Goal: Task Accomplishment & Management: Manage account settings

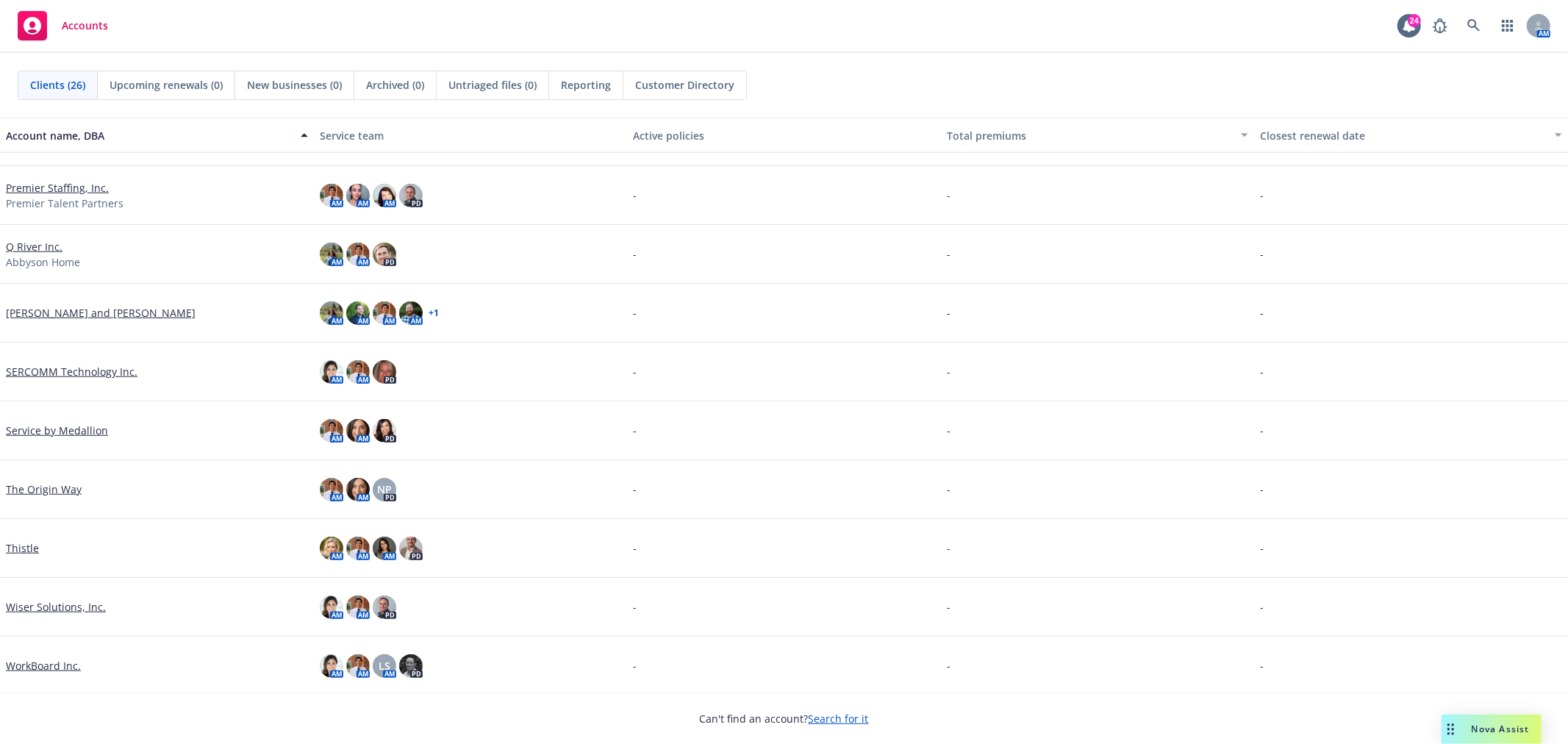
scroll to position [989, 0]
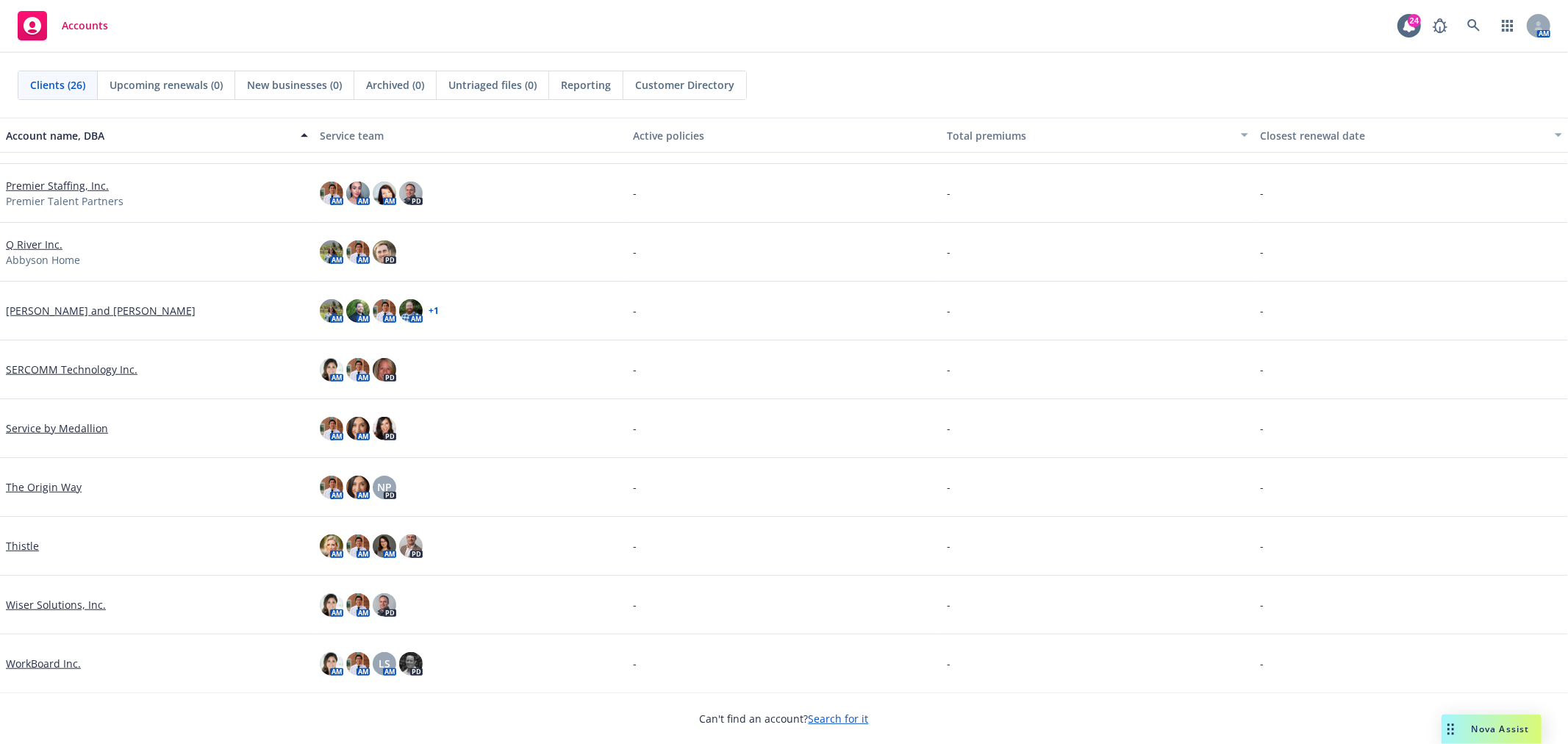
click at [24, 490] on link "The Origin Way" at bounding box center [43, 486] width 76 height 16
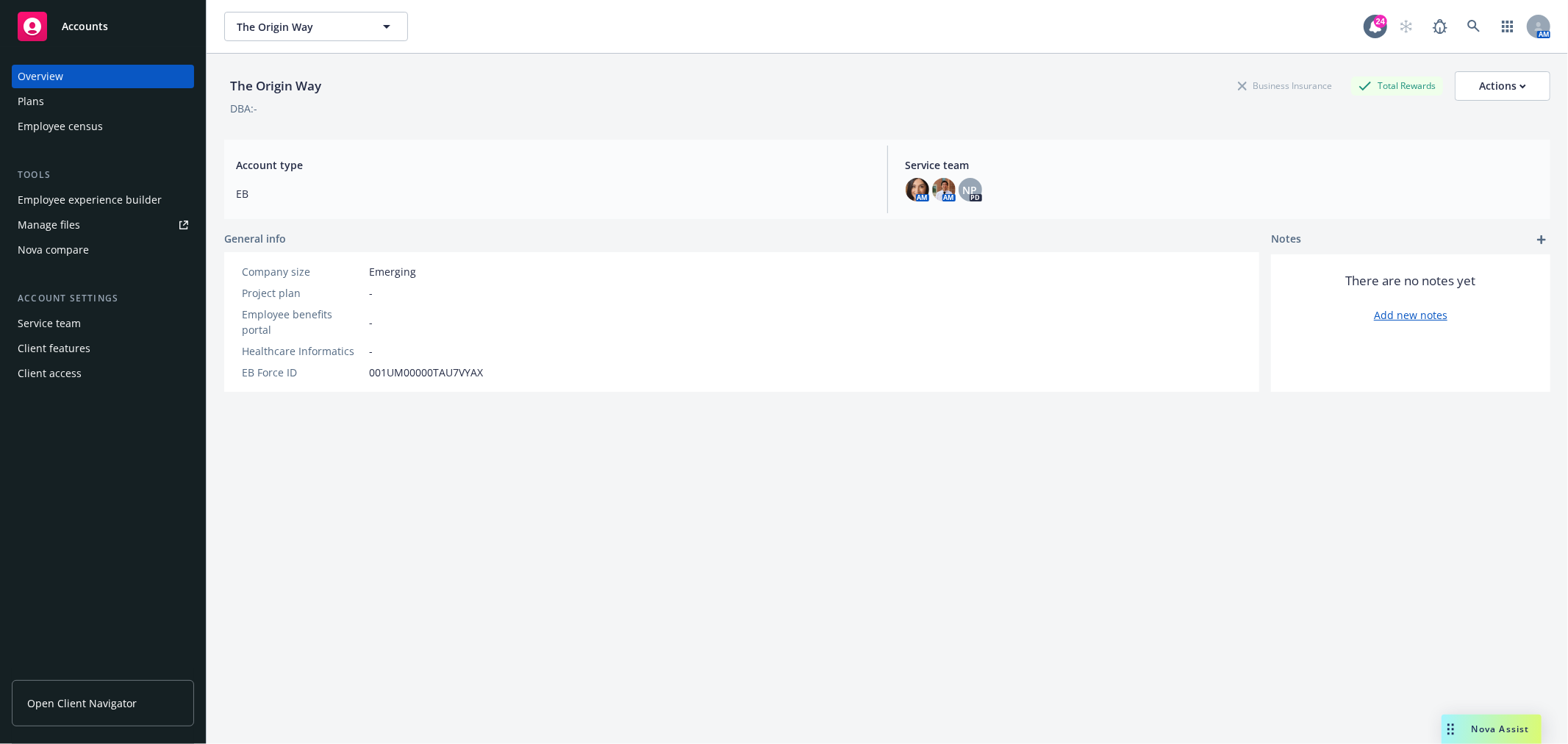
click at [104, 328] on div "Service team" at bounding box center [103, 323] width 171 height 24
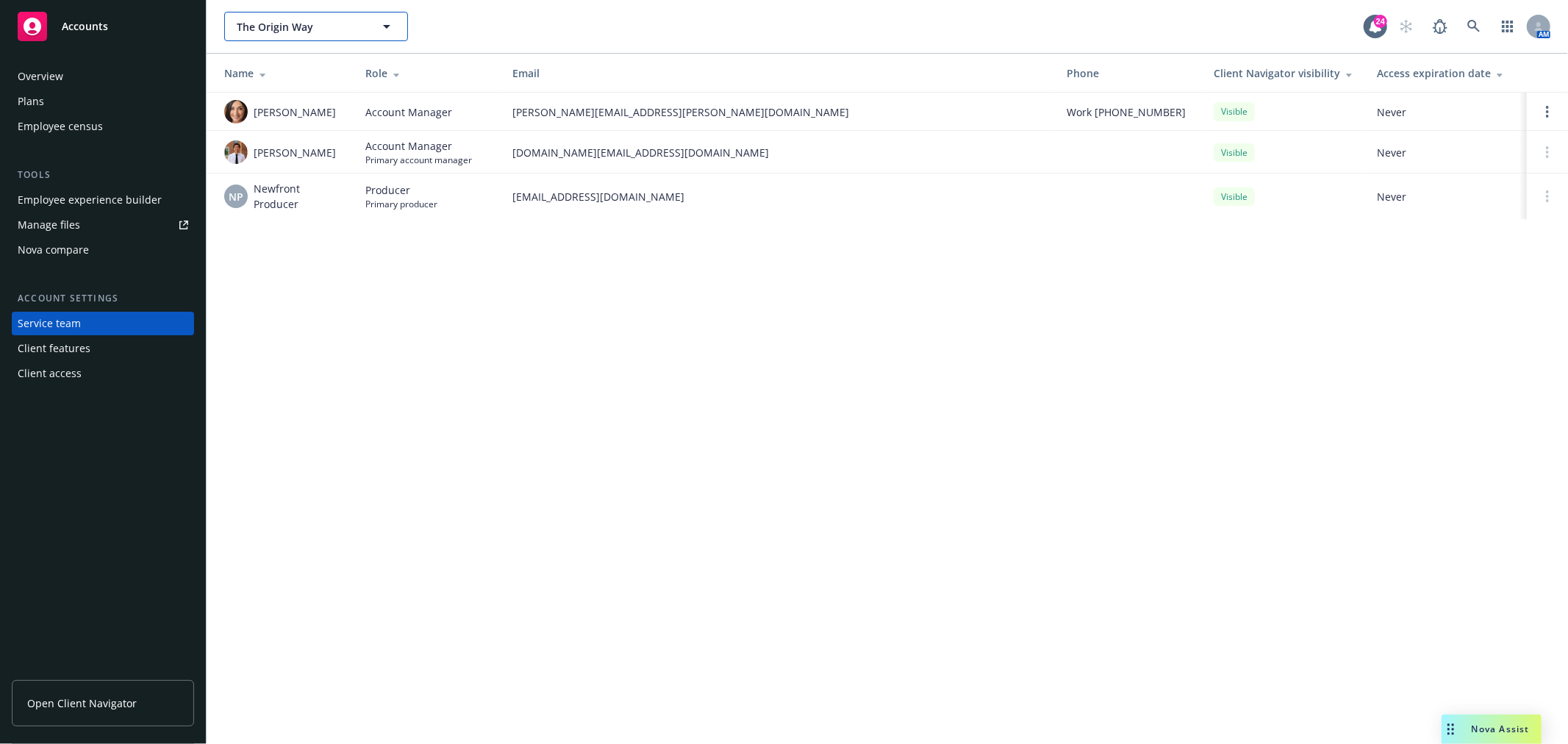
click at [300, 32] on span "The Origin Way" at bounding box center [300, 26] width 127 height 16
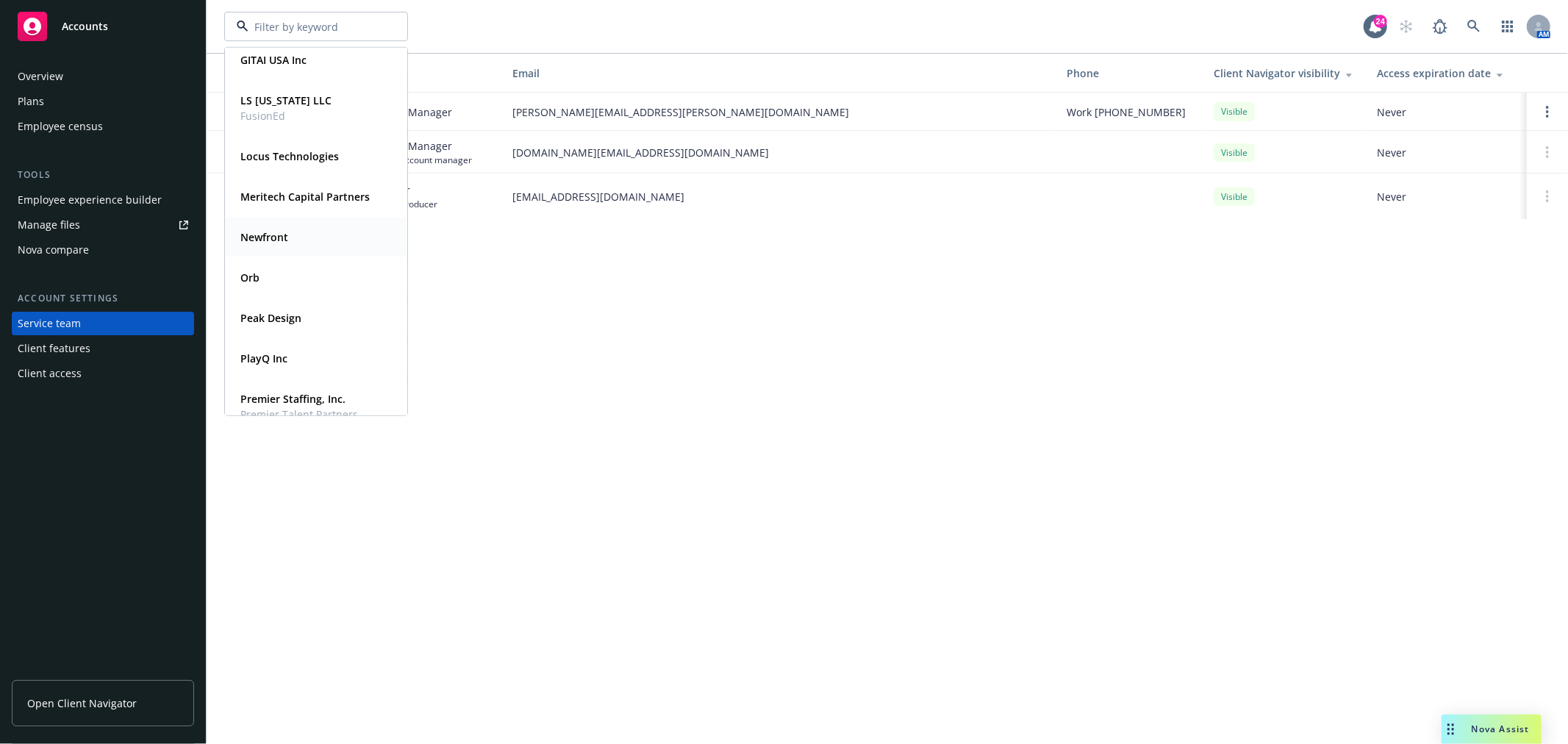
scroll to position [848, 0]
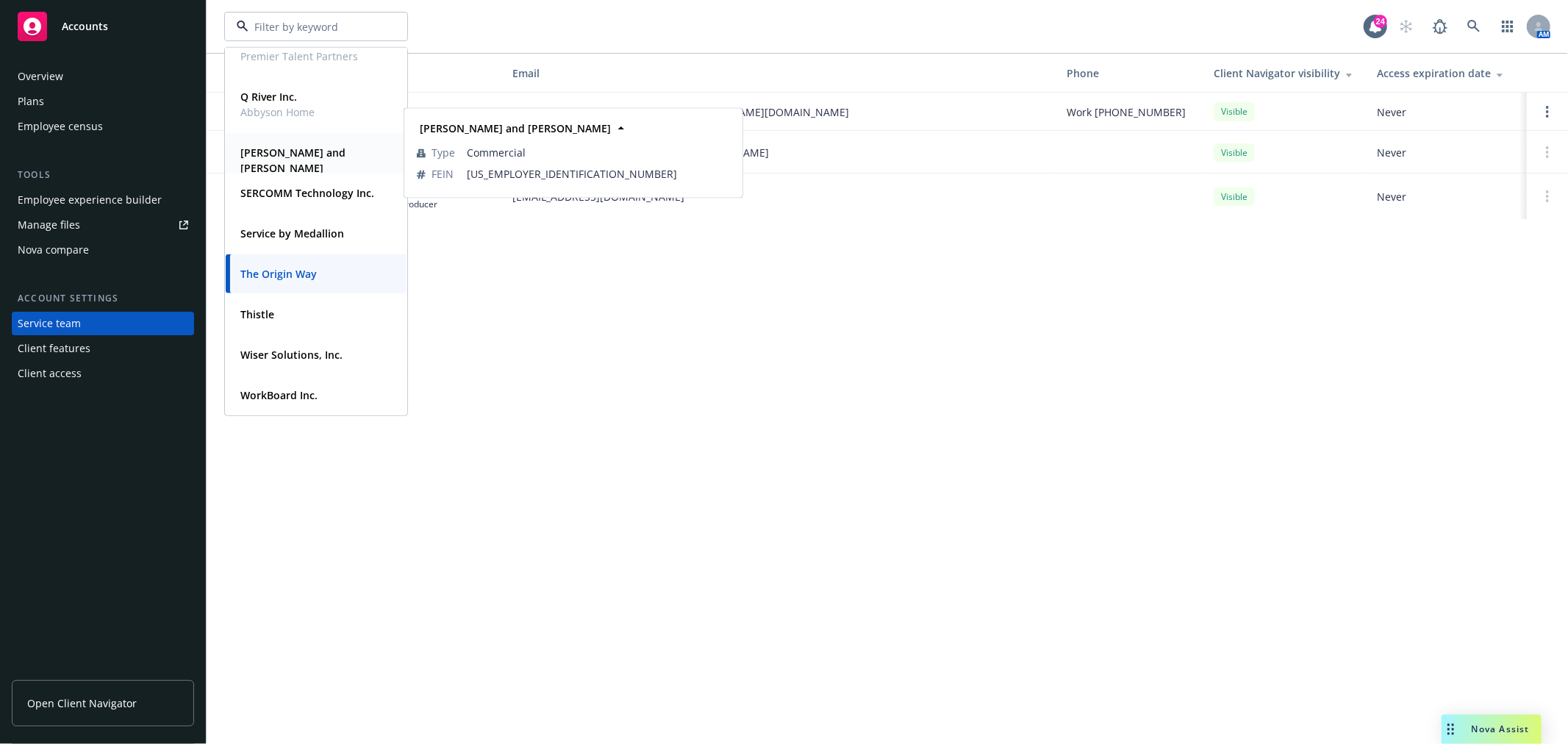
click at [313, 145] on strong "[PERSON_NAME] and [PERSON_NAME]" at bounding box center [293, 160] width 105 height 29
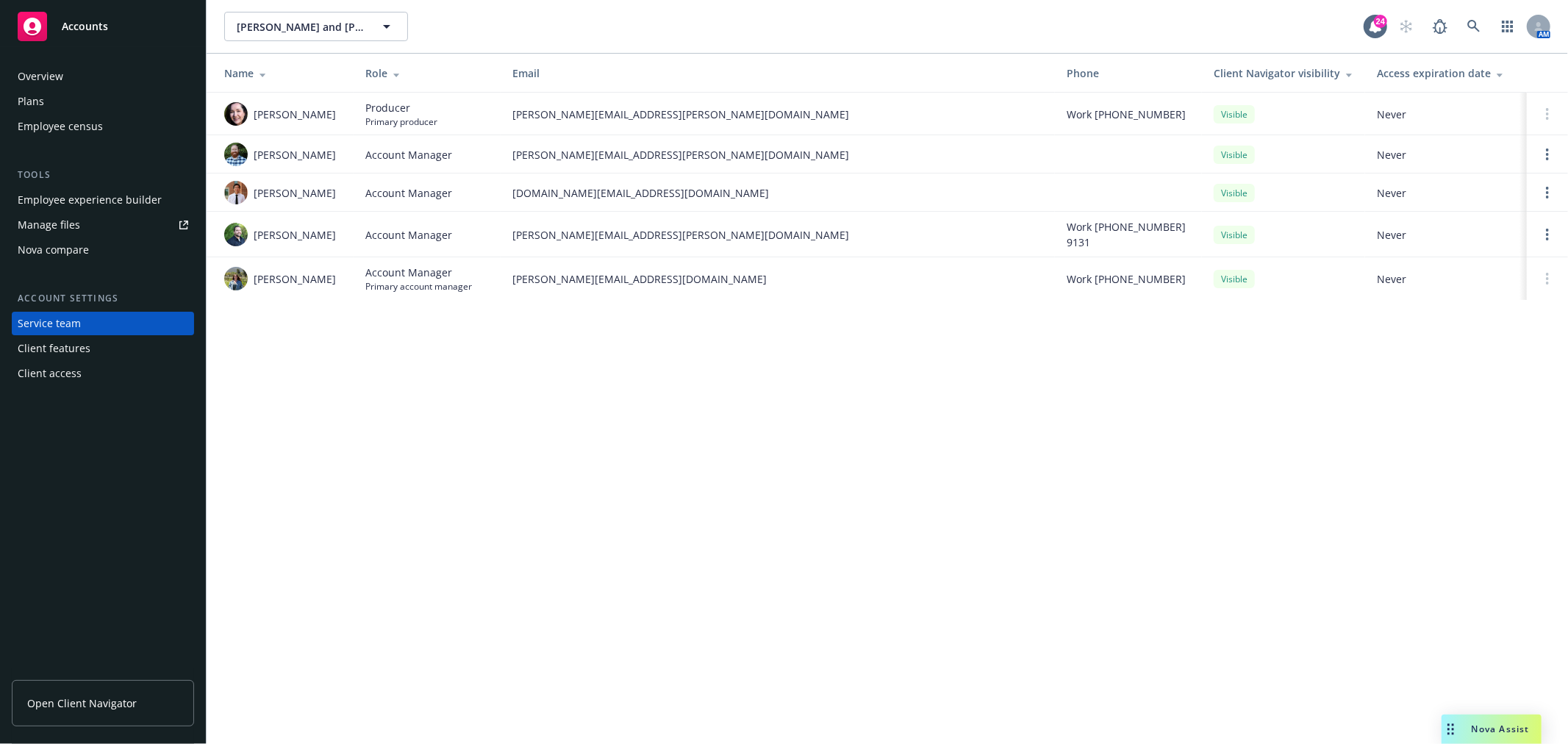
click at [100, 189] on div "Employee experience builder" at bounding box center [90, 200] width 144 height 24
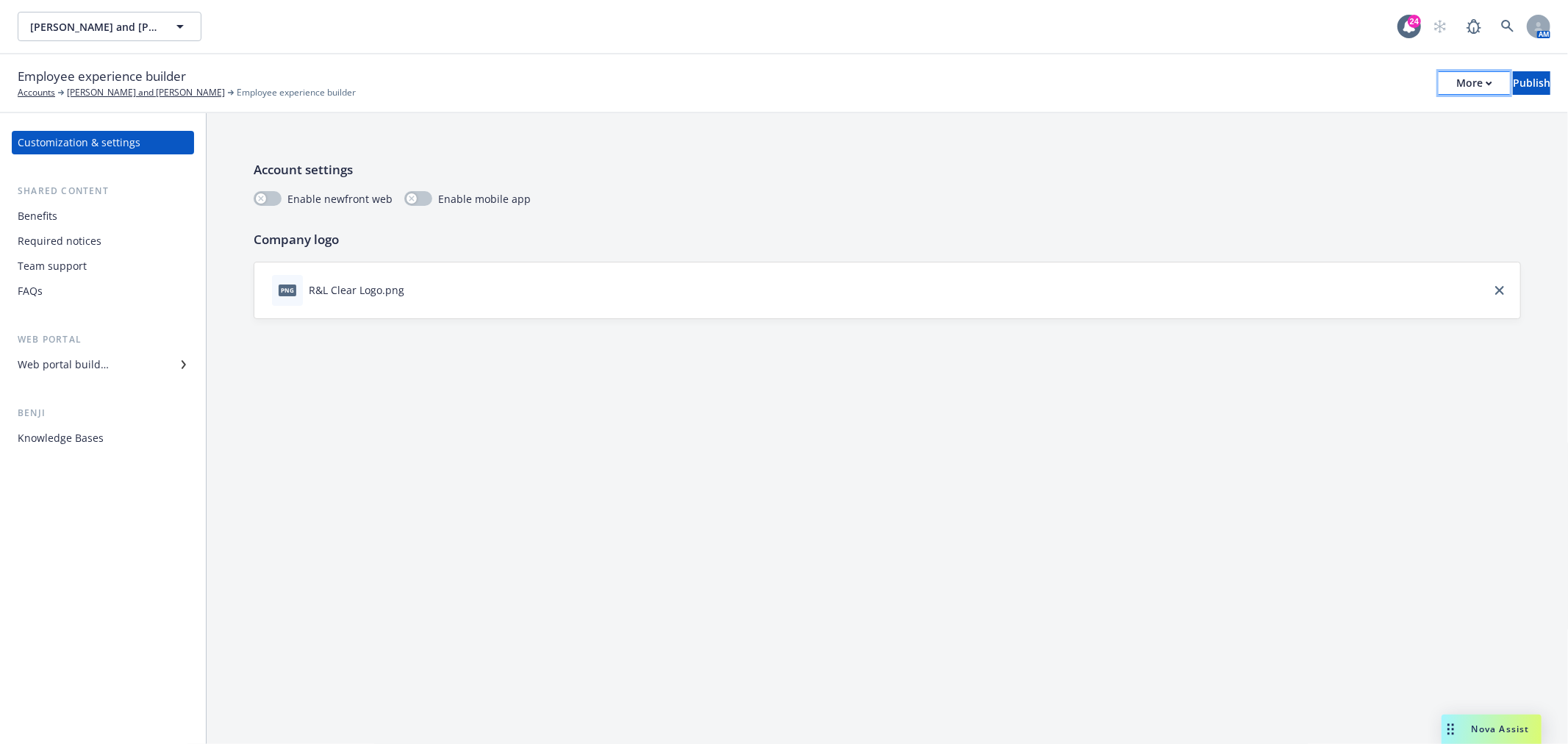
click at [1457, 84] on div "More" at bounding box center [1475, 82] width 36 height 22
click at [99, 226] on div "Benefits" at bounding box center [103, 215] width 171 height 24
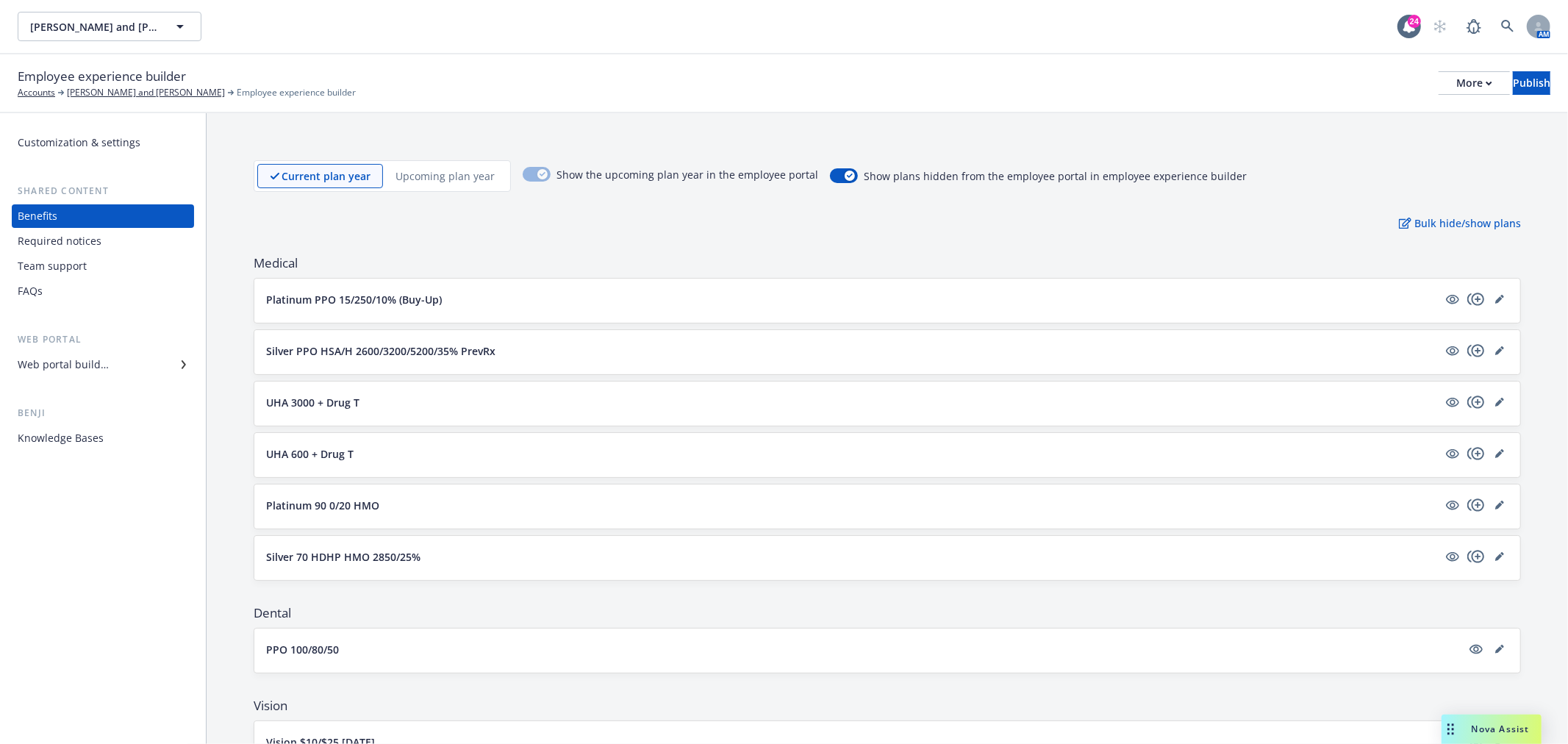
click at [88, 361] on div "Web portal builder" at bounding box center [64, 364] width 91 height 24
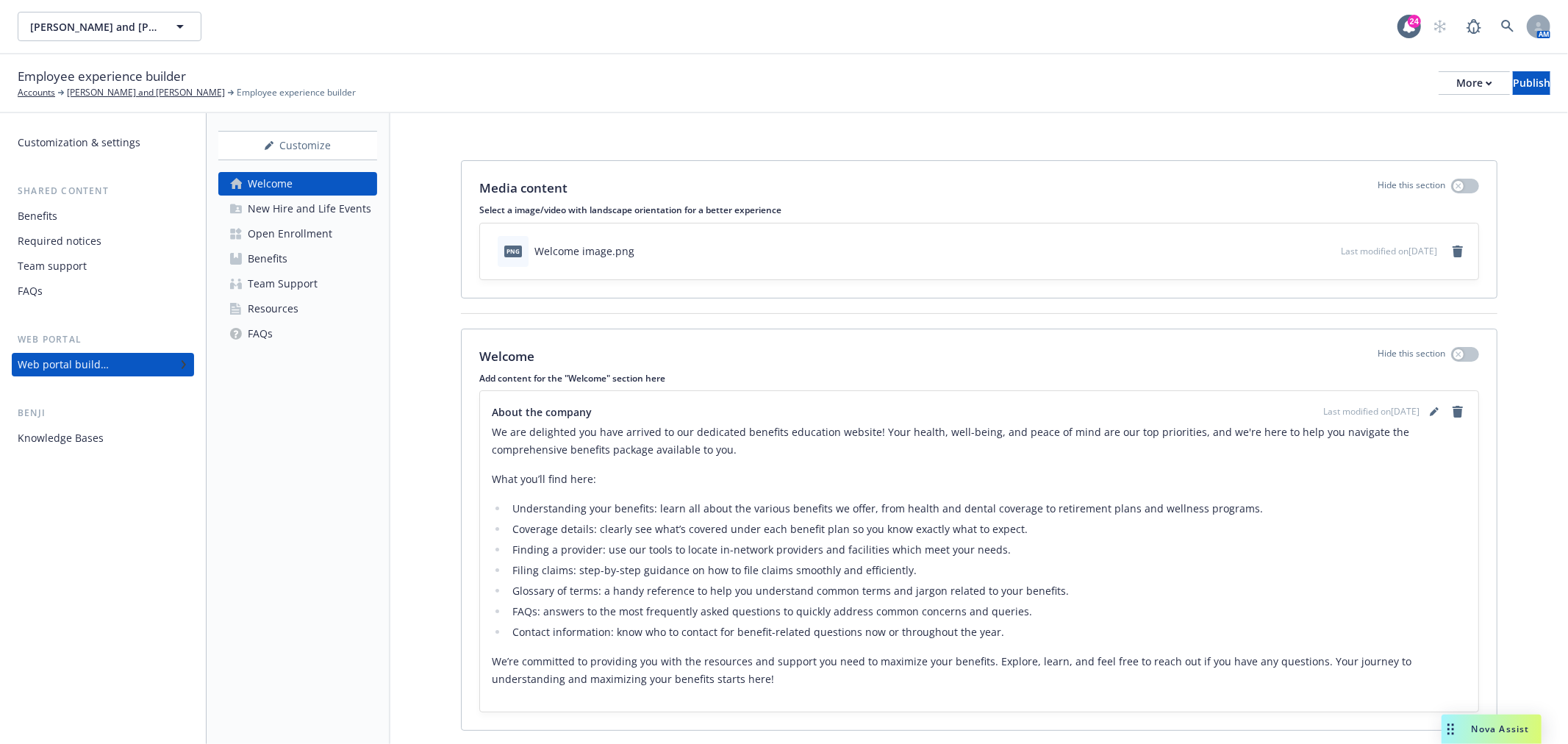
click at [335, 232] on link "Open Enrollment" at bounding box center [298, 233] width 159 height 24
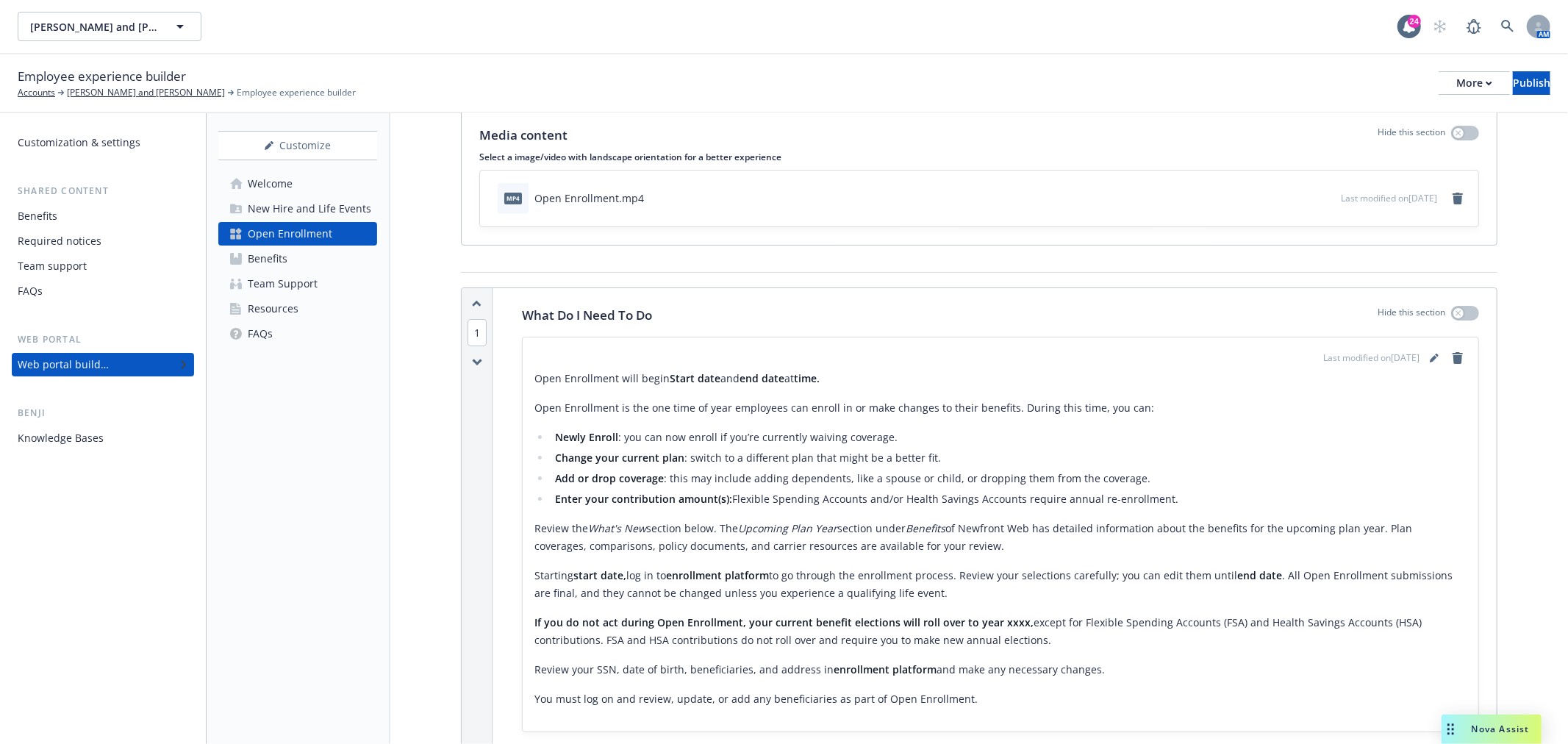
scroll to position [82, 0]
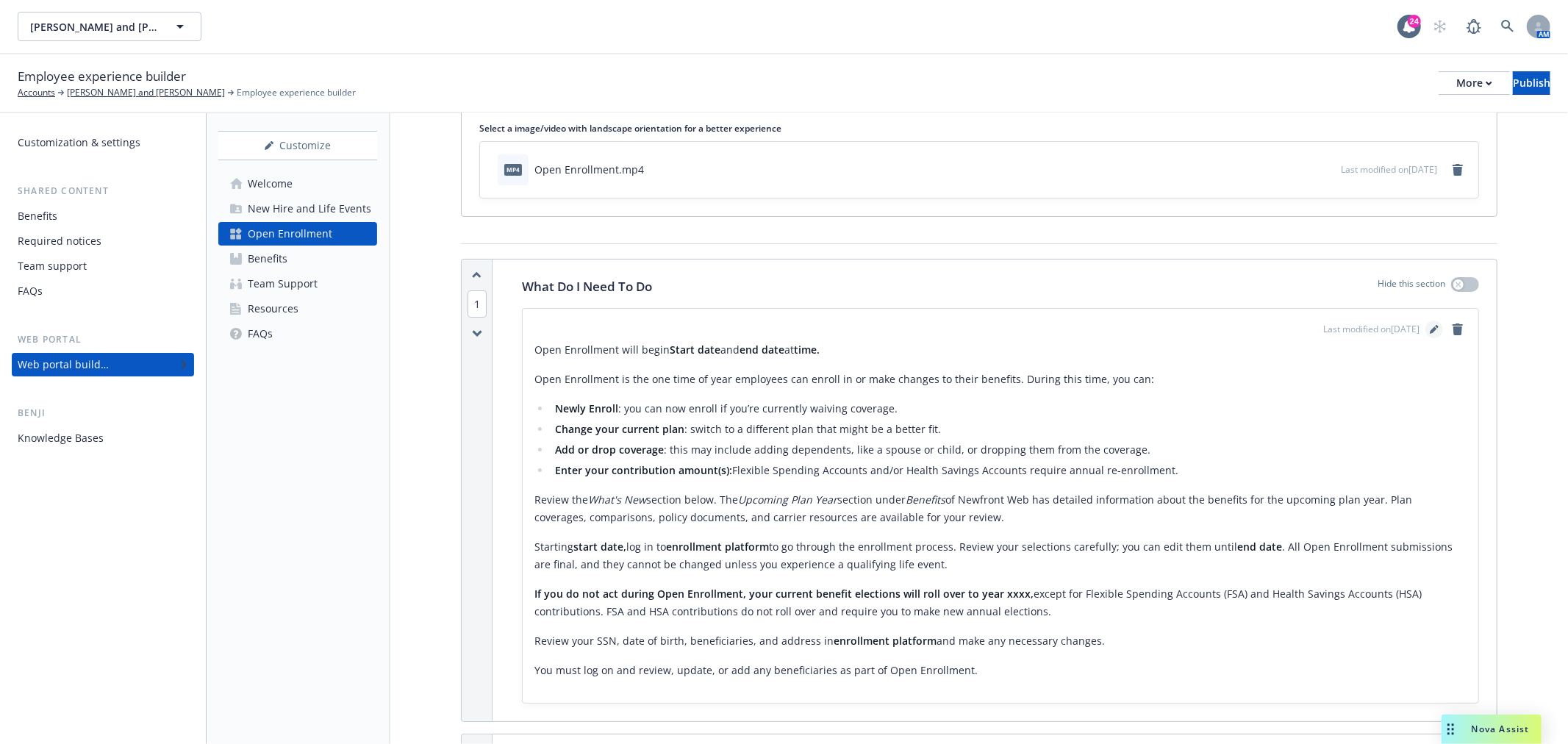
click at [1430, 328] on icon "editPencil" at bounding box center [1434, 329] width 9 height 9
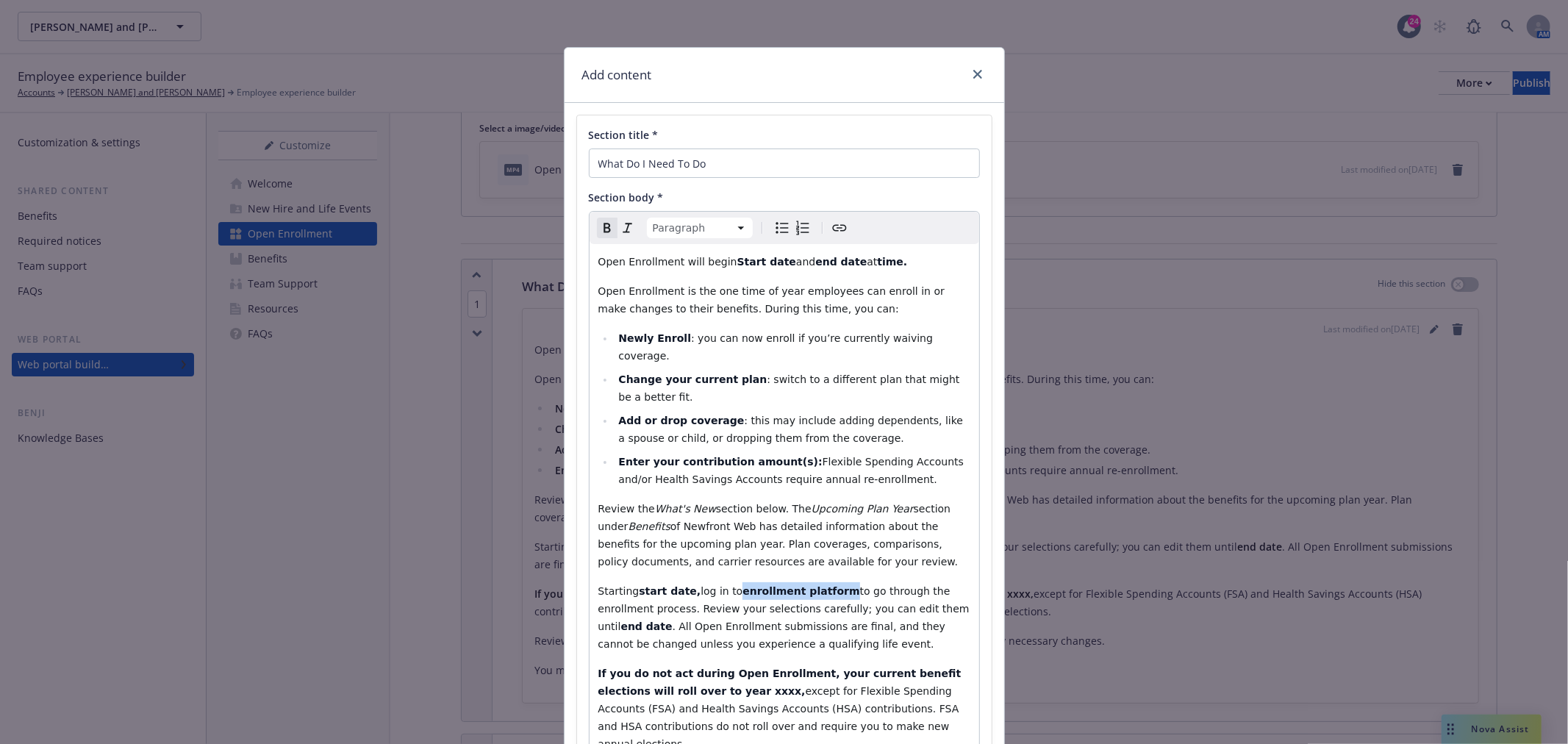
drag, startPoint x: 820, startPoint y: 574, endPoint x: 726, endPoint y: 572, distance: 94.0
click at [743, 585] on strong "enrollment platform" at bounding box center [801, 591] width 117 height 11
drag, startPoint x: 748, startPoint y: 572, endPoint x: 697, endPoint y: 569, distance: 51.1
click at [697, 582] on p "Starting start date, log in to ADP to go through the enrollment process. Review…" at bounding box center [784, 617] width 372 height 70
click at [598, 225] on icon "Bold" at bounding box center [607, 228] width 18 height 18
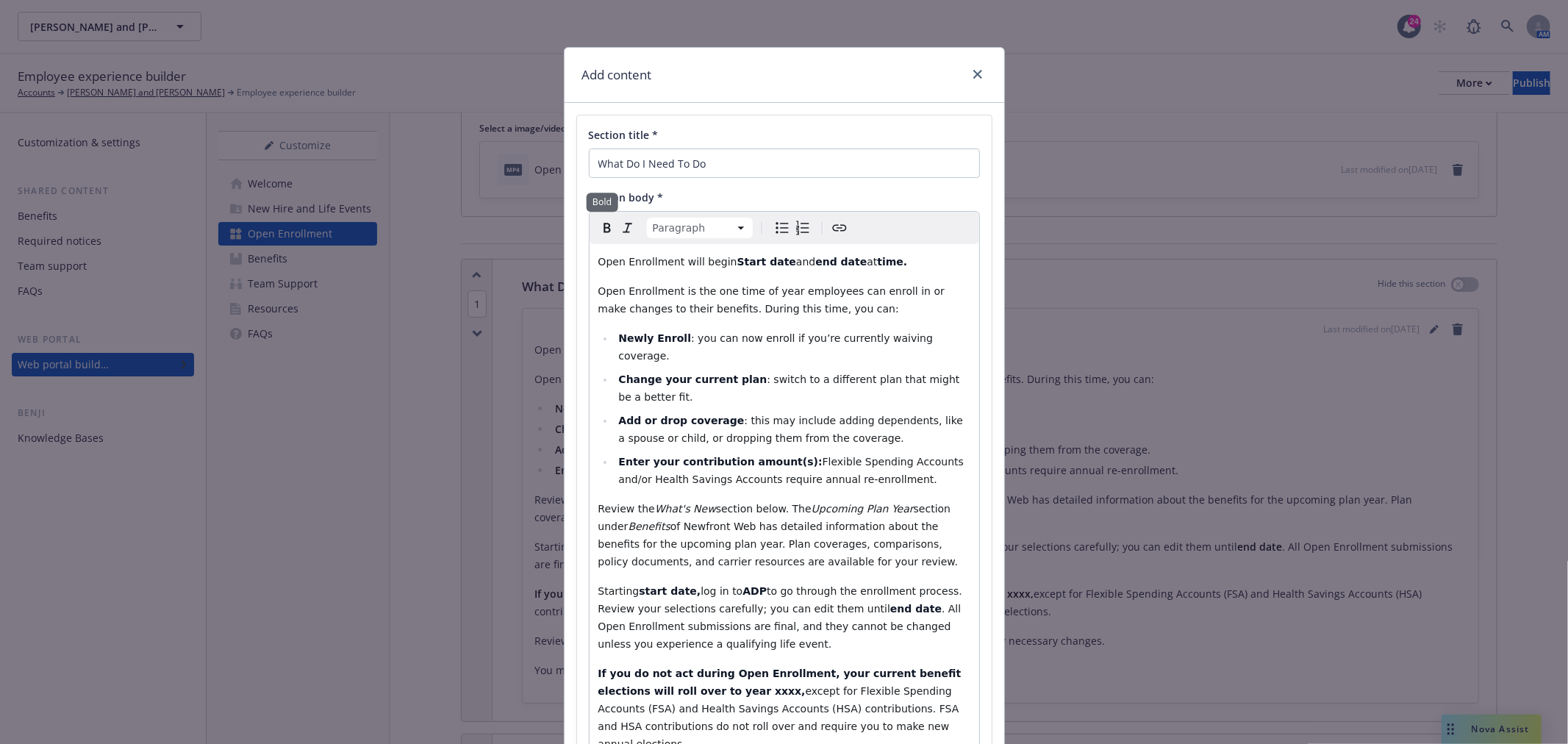
click at [598, 225] on icon "Bold" at bounding box center [607, 228] width 18 height 18
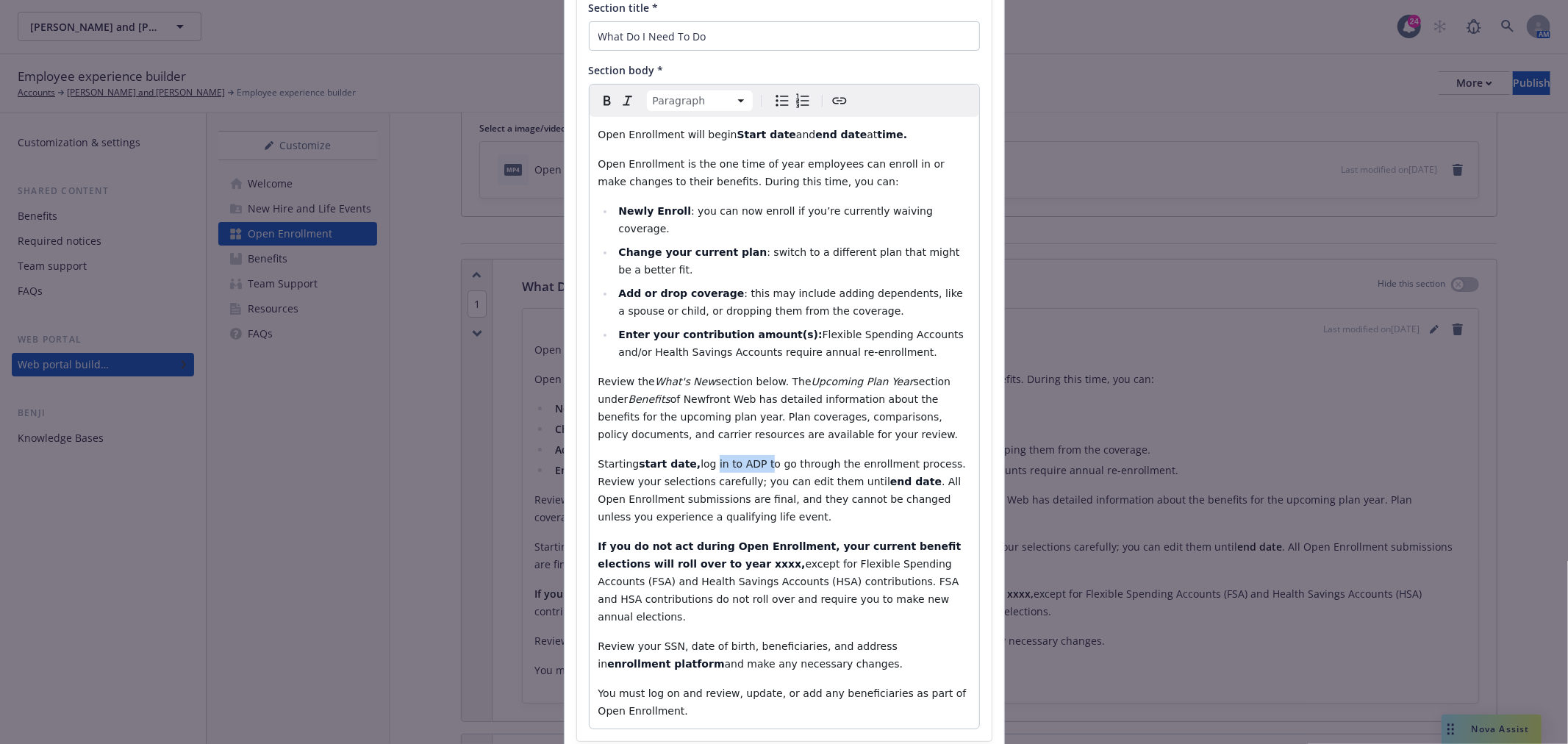
scroll to position [215, 0]
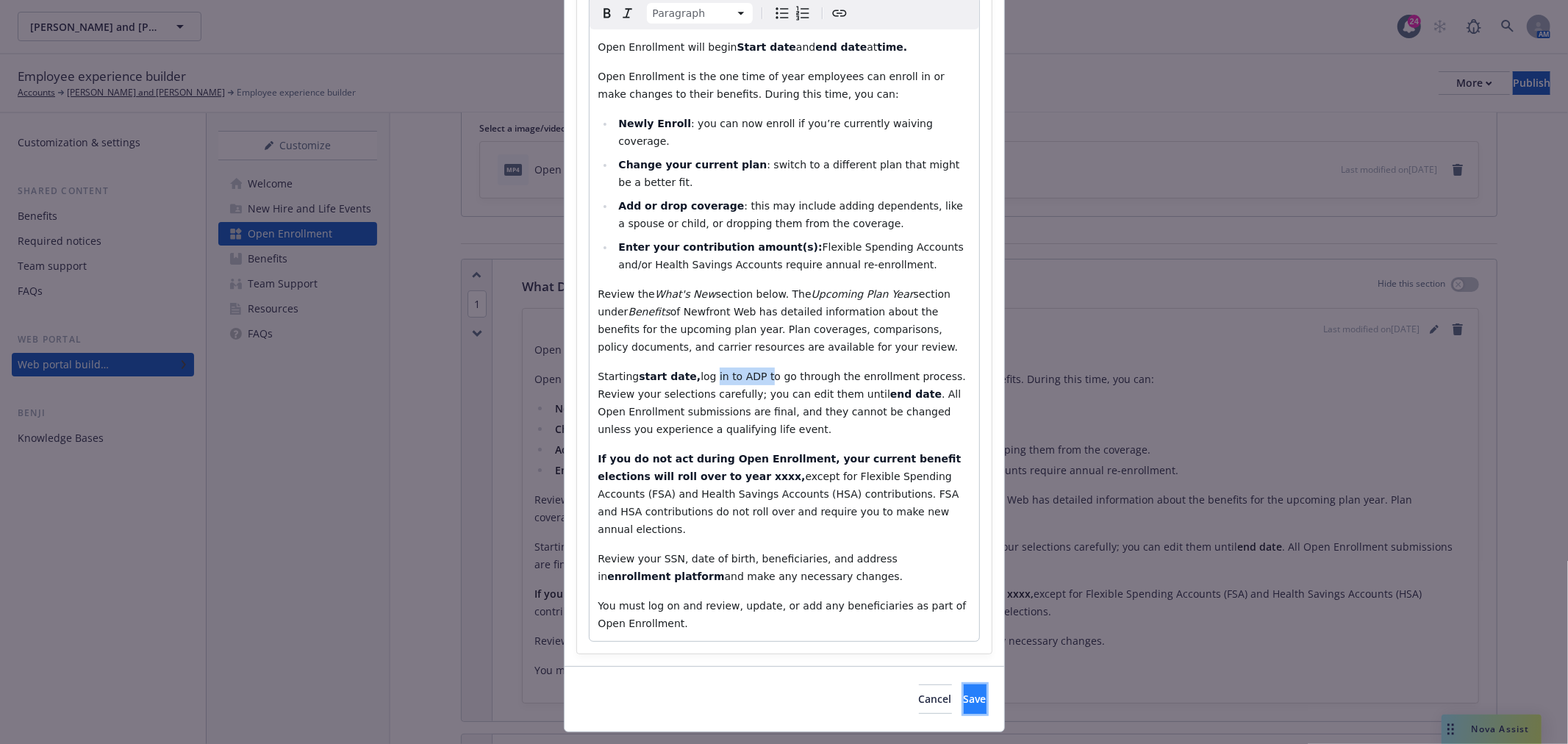
click at [964, 684] on button "Save" at bounding box center [975, 699] width 23 height 29
